Goal: Information Seeking & Learning: Learn about a topic

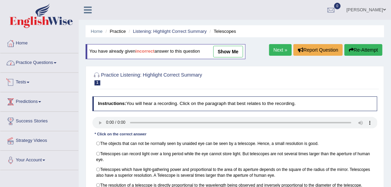
click at [46, 65] on link "Practice Questions" at bounding box center [39, 61] width 78 height 17
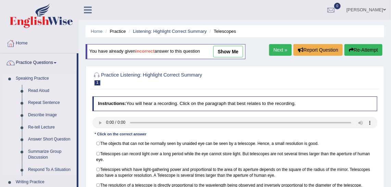
click at [40, 89] on link "Read Aloud" at bounding box center [51, 91] width 52 height 12
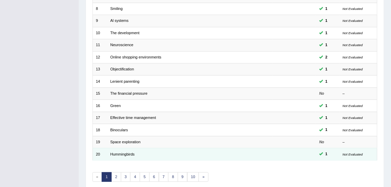
scroll to position [205, 0]
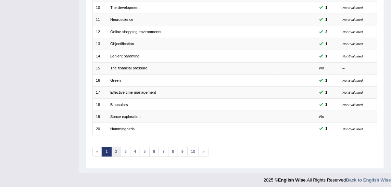
click at [115, 147] on link "2" at bounding box center [116, 152] width 10 height 10
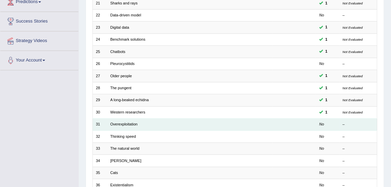
scroll to position [124, 0]
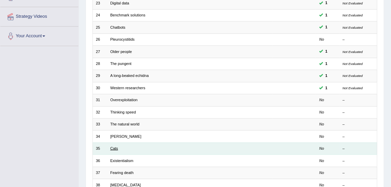
click at [114, 148] on link "Cats" at bounding box center [114, 149] width 8 height 4
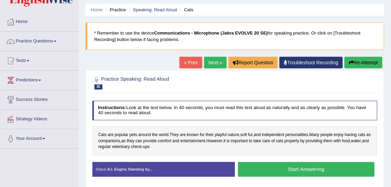
scroll to position [31, 0]
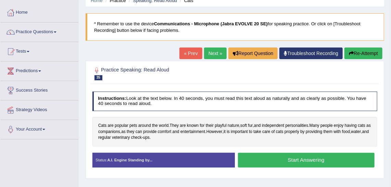
click at [323, 159] on button "Start Answering" at bounding box center [306, 160] width 137 height 15
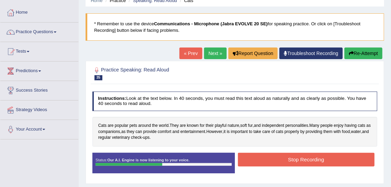
click at [328, 162] on button "Stop Recording" at bounding box center [306, 159] width 137 height 13
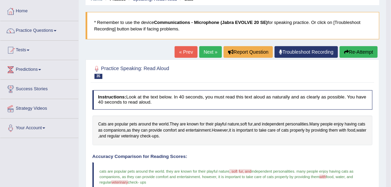
scroll to position [0, 0]
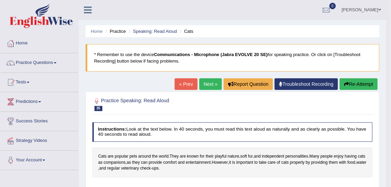
click at [211, 84] on link "Next »" at bounding box center [210, 84] width 23 height 12
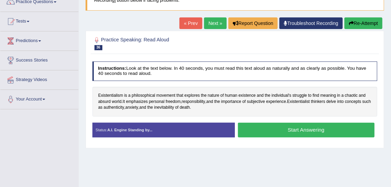
scroll to position [62, 0]
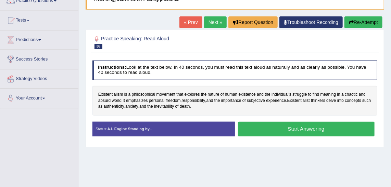
drag, startPoint x: 330, startPoint y: 129, endPoint x: 329, endPoint y: 133, distance: 3.9
click at [330, 129] on button "Start Answering" at bounding box center [306, 129] width 137 height 15
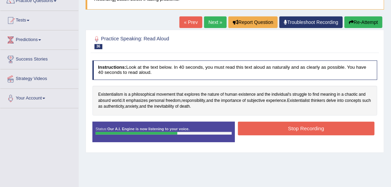
click at [324, 130] on button "Stop Recording" at bounding box center [306, 128] width 137 height 13
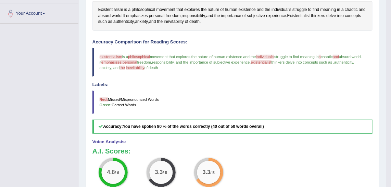
scroll to position [137, 0]
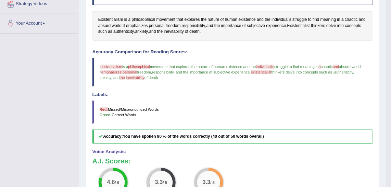
click at [116, 65] on span "existentialism" at bounding box center [111, 67] width 23 height 4
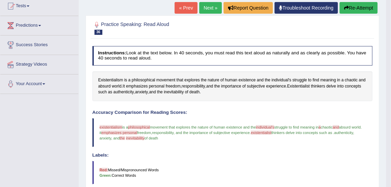
scroll to position [44, 0]
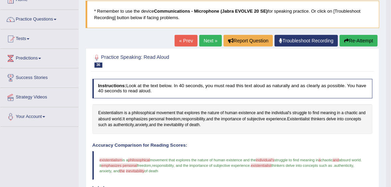
click at [354, 42] on button "Re-Attempt" at bounding box center [359, 41] width 38 height 12
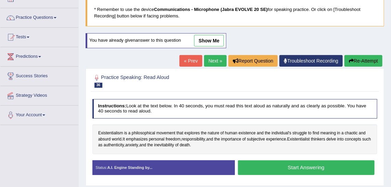
scroll to position [44, 0]
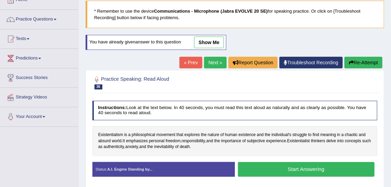
click at [299, 167] on button "Start Answering" at bounding box center [306, 169] width 137 height 15
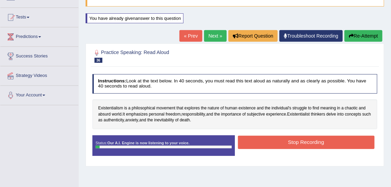
scroll to position [75, 0]
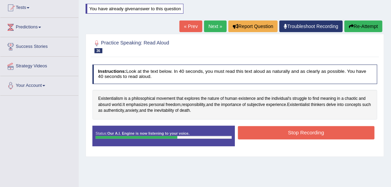
click at [309, 127] on button "Stop Recording" at bounding box center [306, 132] width 137 height 13
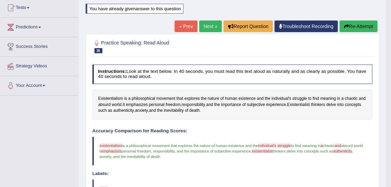
click at [211, 21] on link "Next »" at bounding box center [210, 27] width 23 height 12
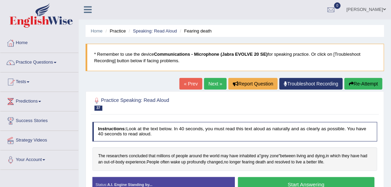
scroll to position [57, 0]
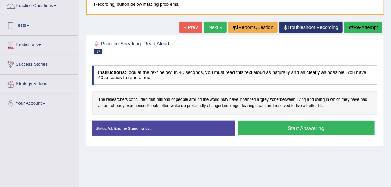
click at [318, 130] on button "Start Answering" at bounding box center [306, 128] width 137 height 15
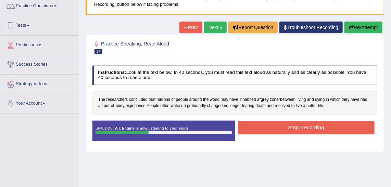
click at [312, 129] on button "Stop Recording" at bounding box center [306, 127] width 137 height 13
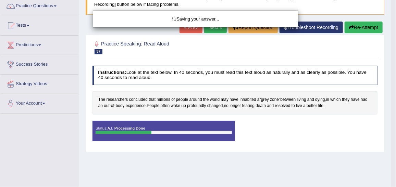
drag, startPoint x: 395, startPoint y: 84, endPoint x: 394, endPoint y: 95, distance: 11.7
click at [391, 95] on div "Saving your answer..." at bounding box center [198, 93] width 396 height 187
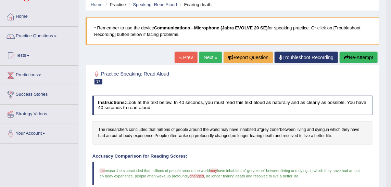
scroll to position [28, 0]
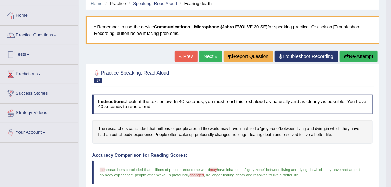
click at [210, 58] on link "Next »" at bounding box center [210, 57] width 23 height 12
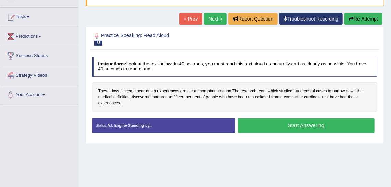
scroll to position [66, 0]
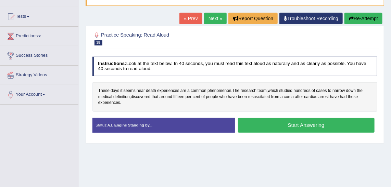
click at [263, 95] on span "resuscitated" at bounding box center [260, 97] width 22 height 6
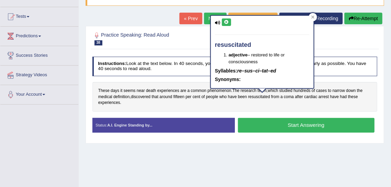
click at [226, 25] on button at bounding box center [226, 23] width 9 height 8
click at [225, 23] on icon at bounding box center [226, 22] width 5 height 4
click at [227, 22] on icon at bounding box center [226, 22] width 5 height 4
click at [314, 16] on icon at bounding box center [313, 16] width 3 height 3
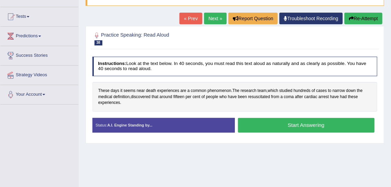
click at [290, 123] on button "Start Answering" at bounding box center [306, 125] width 137 height 15
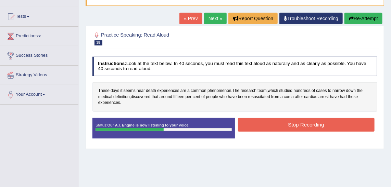
click at [326, 130] on button "Stop Recording" at bounding box center [306, 124] width 137 height 13
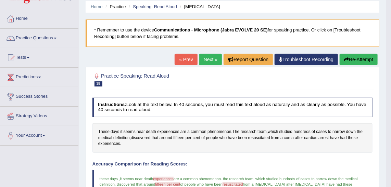
scroll to position [0, 0]
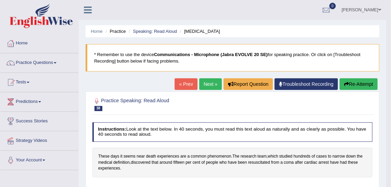
click at [366, 83] on button "Re-Attempt" at bounding box center [359, 84] width 38 height 12
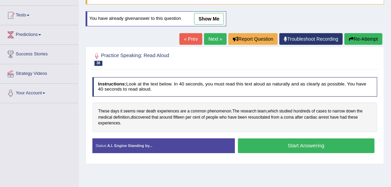
scroll to position [69, 0]
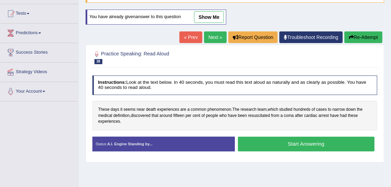
click at [318, 142] on button "Start Answering" at bounding box center [306, 144] width 137 height 15
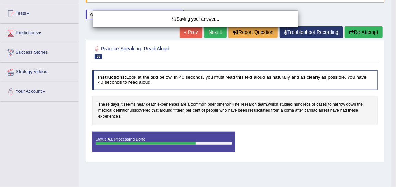
drag, startPoint x: 366, startPoint y: 33, endPoint x: 174, endPoint y: 155, distance: 227.5
click at [366, 34] on div "Saving your answer..." at bounding box center [198, 93] width 396 height 187
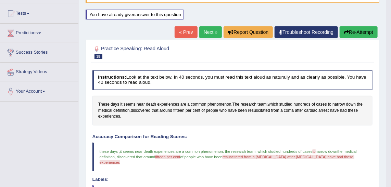
click at [215, 32] on link "Next »" at bounding box center [210, 32] width 23 height 12
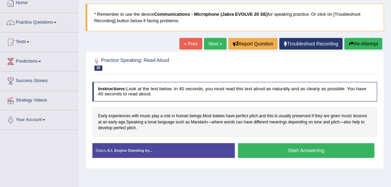
scroll to position [38, 0]
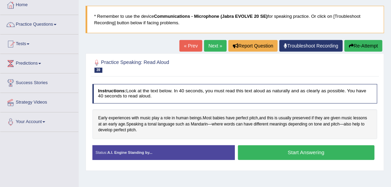
click at [309, 147] on button "Start Answering" at bounding box center [306, 153] width 137 height 15
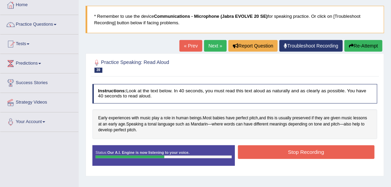
click at [309, 147] on button "Stop Recording" at bounding box center [306, 152] width 137 height 13
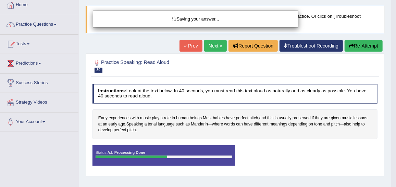
click at [391, 98] on html "Toggle navigation Home Practice Questions Speaking Practice Read Aloud Repeat S…" at bounding box center [198, 55] width 396 height 187
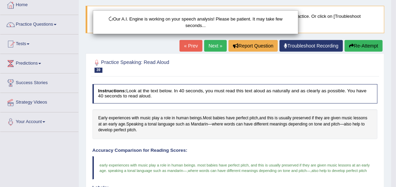
drag, startPoint x: 395, startPoint y: 73, endPoint x: 394, endPoint y: 93, distance: 20.2
click at [391, 93] on div "Our A.I. Engine is working on your speech analysis! Please be patient. It may t…" at bounding box center [198, 93] width 396 height 187
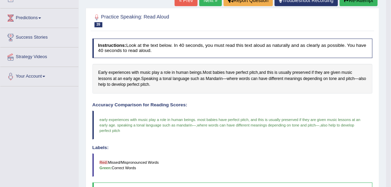
scroll to position [0, 0]
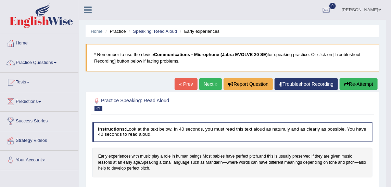
click at [353, 82] on button "Re-Attempt" at bounding box center [359, 84] width 38 height 12
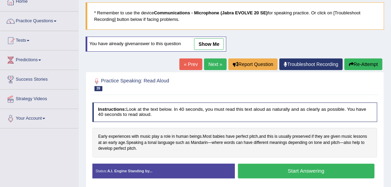
scroll to position [40, 0]
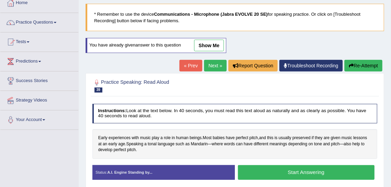
click at [216, 66] on link "Next »" at bounding box center [215, 66] width 23 height 12
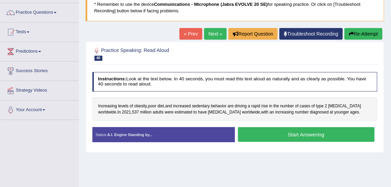
scroll to position [48, 0]
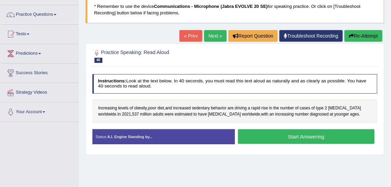
click at [309, 140] on button "Start Answering" at bounding box center [306, 137] width 137 height 15
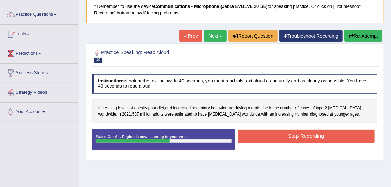
click at [309, 140] on button "Stop Recording" at bounding box center [306, 136] width 137 height 13
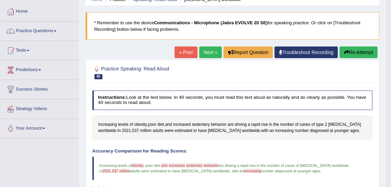
scroll to position [0, 0]
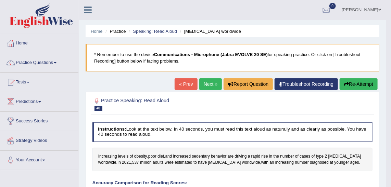
click at [359, 86] on button "Re-Attempt" at bounding box center [359, 84] width 38 height 12
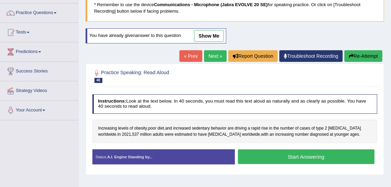
scroll to position [63, 0]
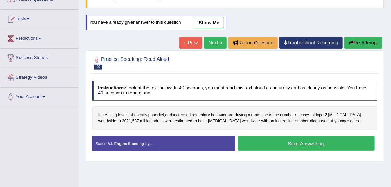
click at [144, 114] on span "obesity" at bounding box center [140, 115] width 13 height 6
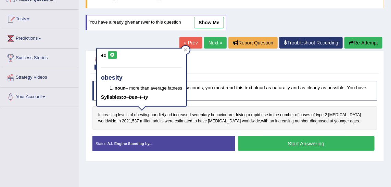
click at [113, 53] on icon at bounding box center [112, 55] width 5 height 4
click at [190, 49] on div at bounding box center [186, 50] width 8 height 8
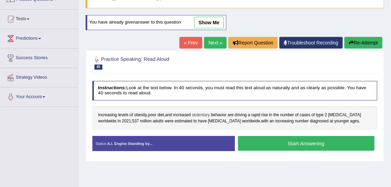
click at [203, 114] on span "sedentary" at bounding box center [201, 115] width 18 height 6
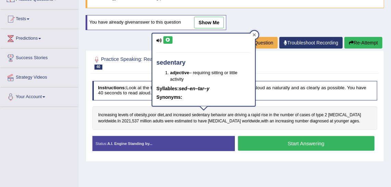
click at [252, 35] on div at bounding box center [255, 35] width 8 height 8
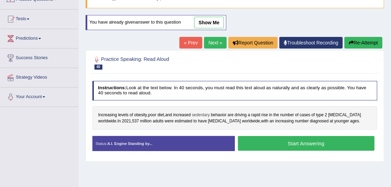
click at [204, 115] on span "sedentary" at bounding box center [201, 115] width 18 height 6
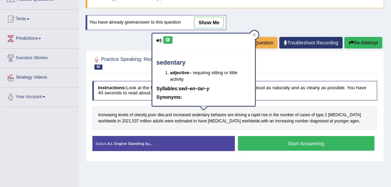
click at [169, 41] on button at bounding box center [168, 40] width 9 height 8
click at [306, 112] on span "cases" at bounding box center [305, 115] width 11 height 6
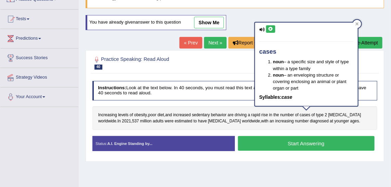
click at [257, 170] on div "Home Practice Speaking: Read Aloud Diabetes worldwide * Remember to use the dev…" at bounding box center [235, 108] width 313 height 343
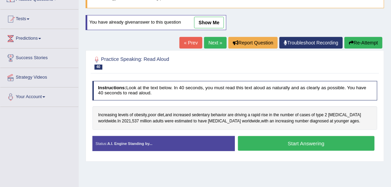
click at [227, 153] on div "Status: A.I. Engine Standing by... Start Answering Stop Recording" at bounding box center [236, 146] width 286 height 21
click at [357, 43] on button "Re-Attempt" at bounding box center [364, 43] width 38 height 12
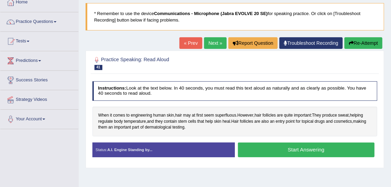
scroll to position [93, 0]
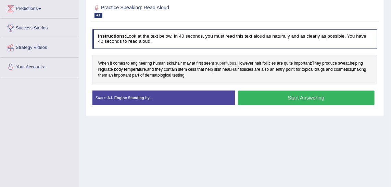
click at [228, 61] on span "superfluous" at bounding box center [226, 64] width 21 height 6
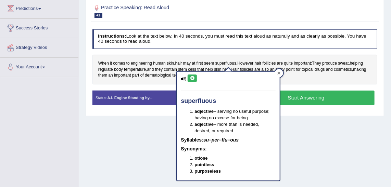
click at [281, 72] on div at bounding box center [279, 73] width 8 height 8
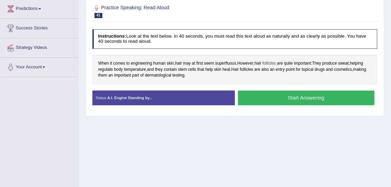
click at [272, 63] on span "follicles" at bounding box center [269, 64] width 13 height 6
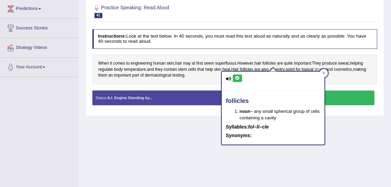
click at [325, 68] on span "drugs" at bounding box center [320, 70] width 10 height 6
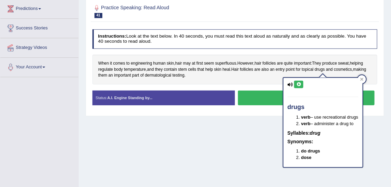
click at [261, 95] on button "Start Answering" at bounding box center [306, 98] width 137 height 15
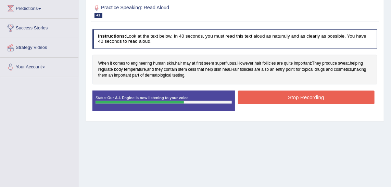
click at [286, 97] on button "Stop Recording" at bounding box center [306, 97] width 137 height 13
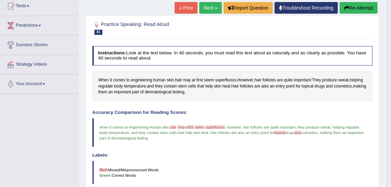
scroll to position [44, 0]
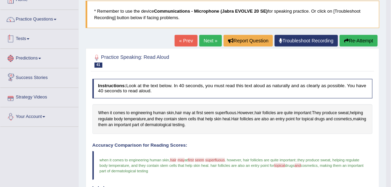
click at [44, 56] on link "Predictions" at bounding box center [39, 57] width 78 height 17
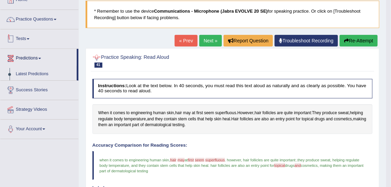
click at [33, 41] on link "Tests" at bounding box center [39, 37] width 78 height 17
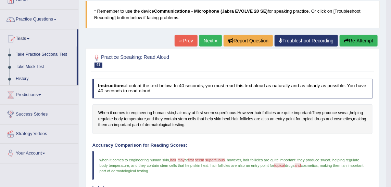
click at [43, 96] on link "Predictions" at bounding box center [39, 94] width 78 height 17
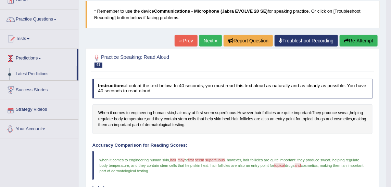
click at [34, 57] on link "Predictions" at bounding box center [38, 57] width 76 height 17
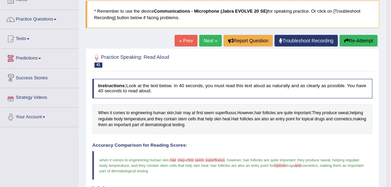
click at [34, 57] on link "Predictions" at bounding box center [39, 57] width 78 height 17
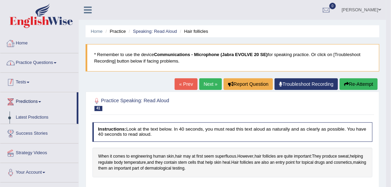
scroll to position [0, 0]
click at [47, 67] on link "Practice Questions" at bounding box center [39, 61] width 78 height 17
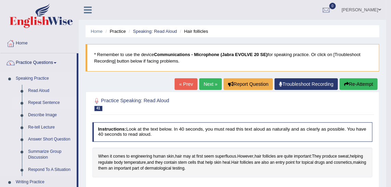
click at [47, 103] on link "Repeat Sentence" at bounding box center [51, 103] width 52 height 12
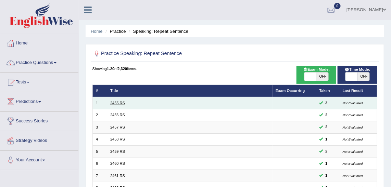
click at [119, 101] on link "2455 RS" at bounding box center [117, 103] width 15 height 4
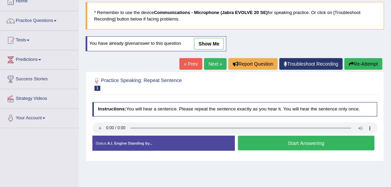
scroll to position [62, 0]
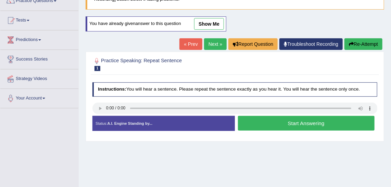
click at [304, 120] on button "Start Answering" at bounding box center [306, 123] width 137 height 15
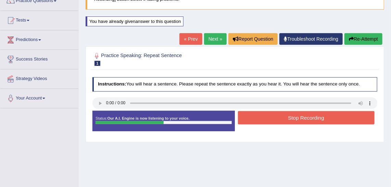
click at [305, 119] on button "Stop Recording" at bounding box center [306, 117] width 137 height 13
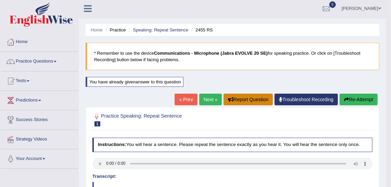
scroll to position [0, 0]
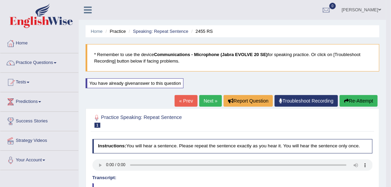
click at [210, 104] on link "Next »" at bounding box center [210, 101] width 23 height 12
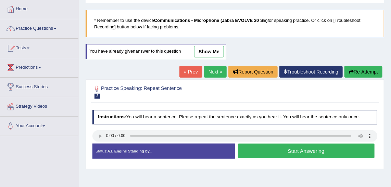
scroll to position [62, 0]
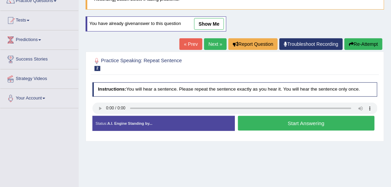
click at [296, 120] on button "Start Answering" at bounding box center [306, 123] width 137 height 15
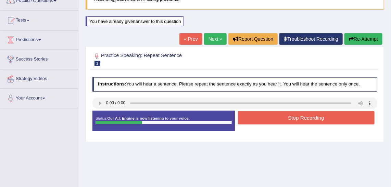
click at [294, 119] on button "Stop Recording" at bounding box center [306, 117] width 137 height 13
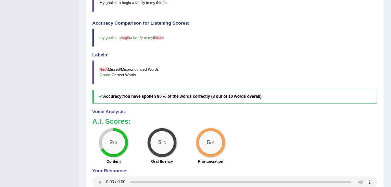
scroll to position [218, 0]
